Goal: Check status: Check status

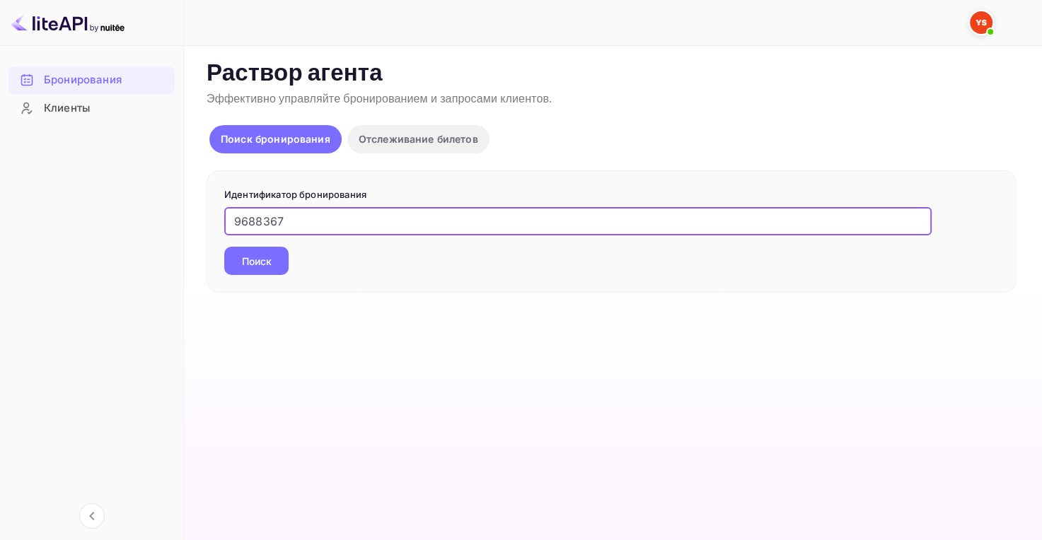
type input "9688367"
click at [260, 258] on ya-tr-span "Поиск" at bounding box center [257, 261] width 30 height 15
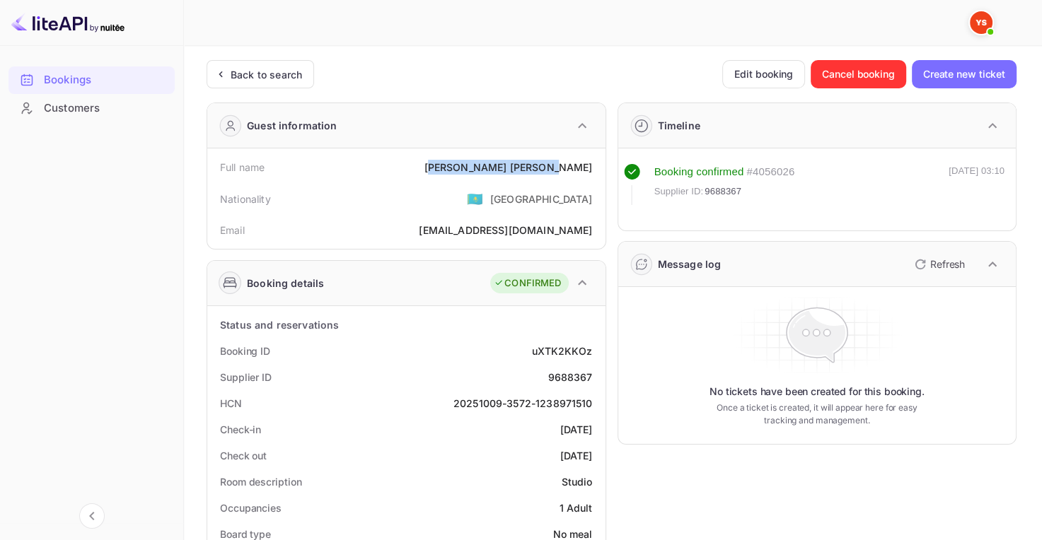
drag, startPoint x: 515, startPoint y: 161, endPoint x: 589, endPoint y: 163, distance: 74.3
click at [589, 163] on div "[PERSON_NAME]" at bounding box center [508, 167] width 168 height 15
click at [510, 174] on div "[PERSON_NAME]" at bounding box center [508, 167] width 168 height 15
drag, startPoint x: 508, startPoint y: 168, endPoint x: 597, endPoint y: 173, distance: 88.5
click at [597, 173] on div "Full name [PERSON_NAME]" at bounding box center [406, 167] width 387 height 26
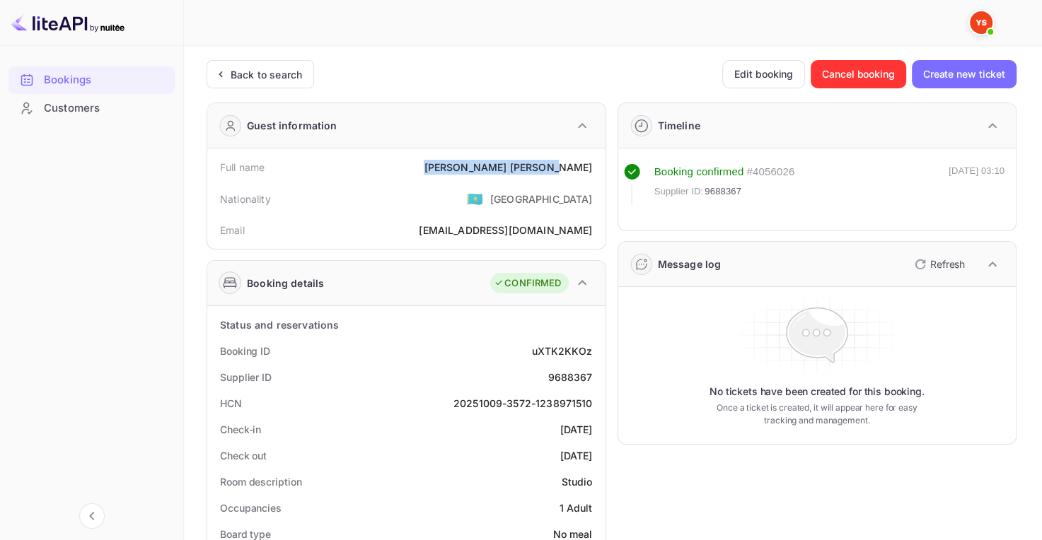
copy div "[PERSON_NAME]"
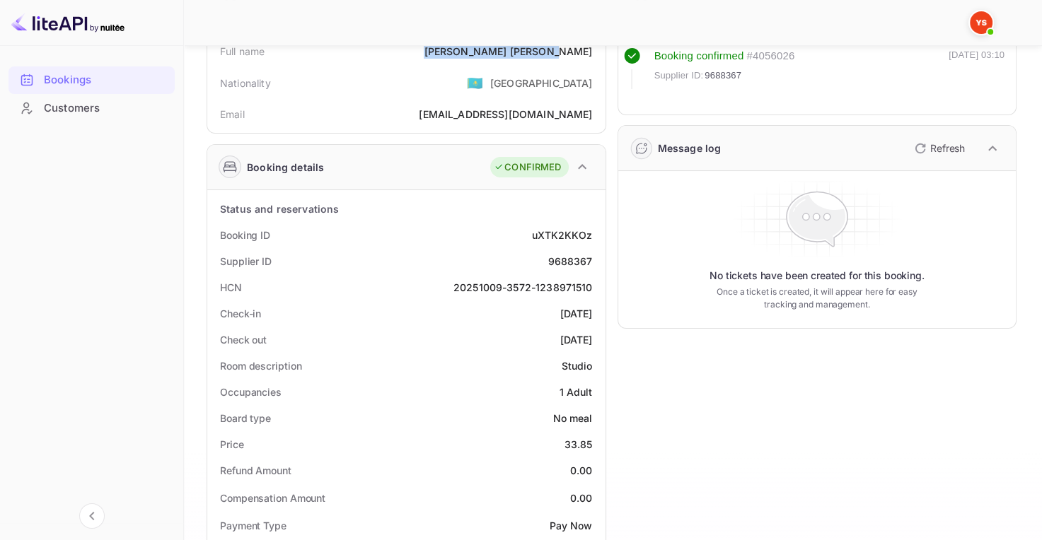
scroll to position [141, 0]
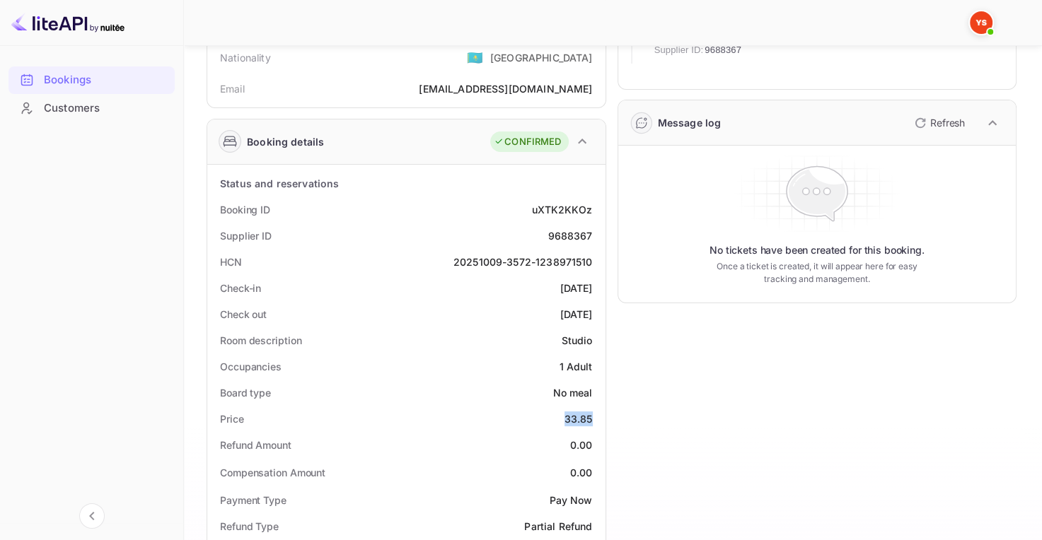
drag, startPoint x: 565, startPoint y: 412, endPoint x: 595, endPoint y: 417, distance: 30.8
click at [595, 416] on div "Price 33.85" at bounding box center [406, 419] width 387 height 26
copy div "33.85"
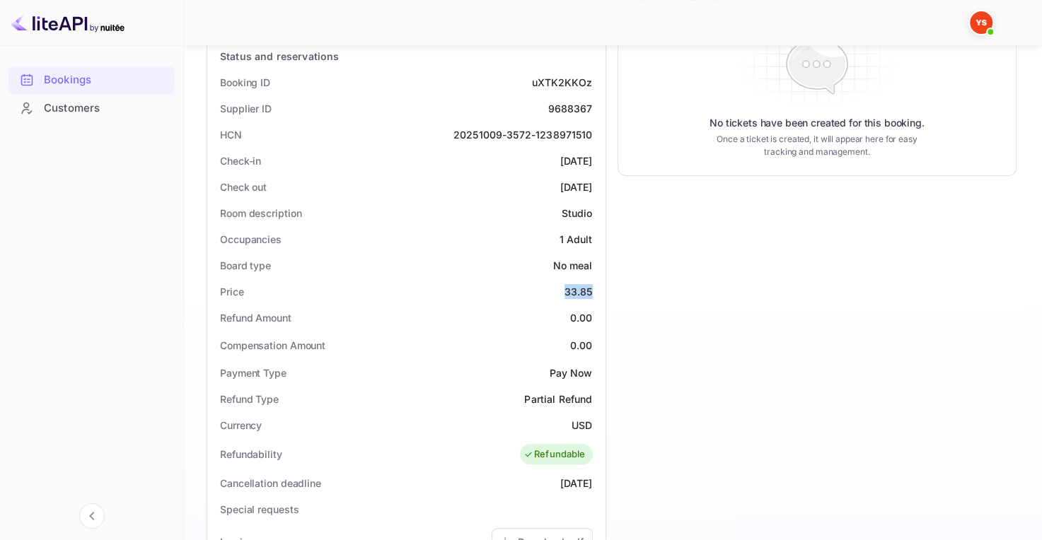
scroll to position [283, 0]
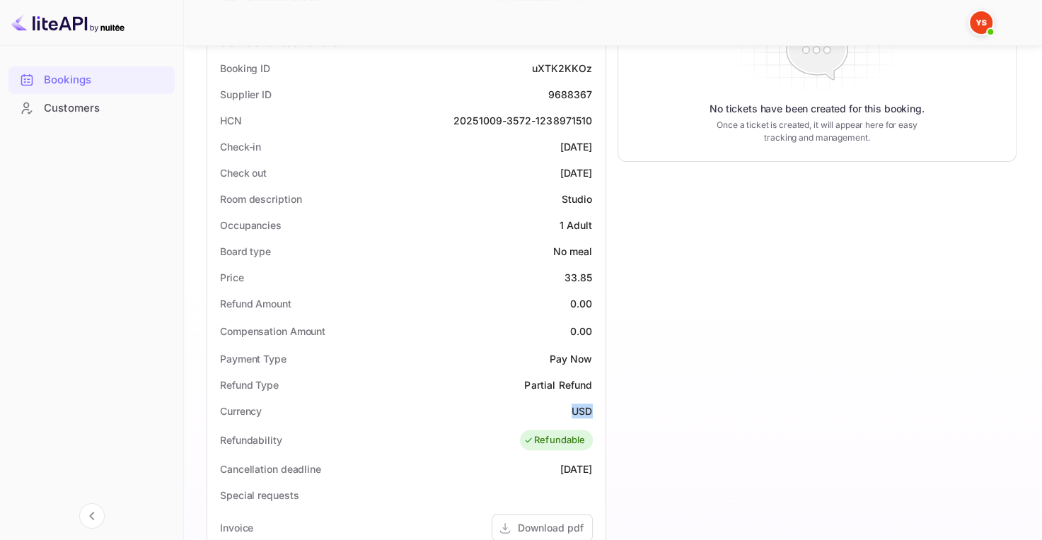
drag, startPoint x: 566, startPoint y: 410, endPoint x: 592, endPoint y: 410, distance: 26.2
click at [592, 410] on div "Currency USD" at bounding box center [406, 411] width 387 height 26
copy ya-tr-span "USD"
